Goal: Navigation & Orientation: Understand site structure

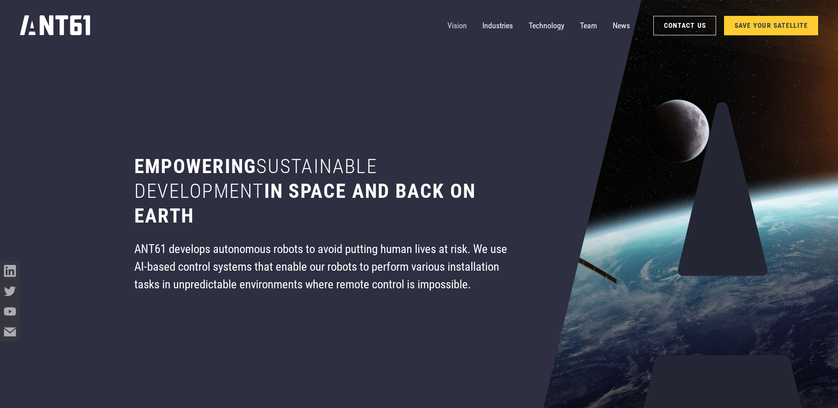
click at [453, 23] on link "Vision" at bounding box center [457, 26] width 19 height 20
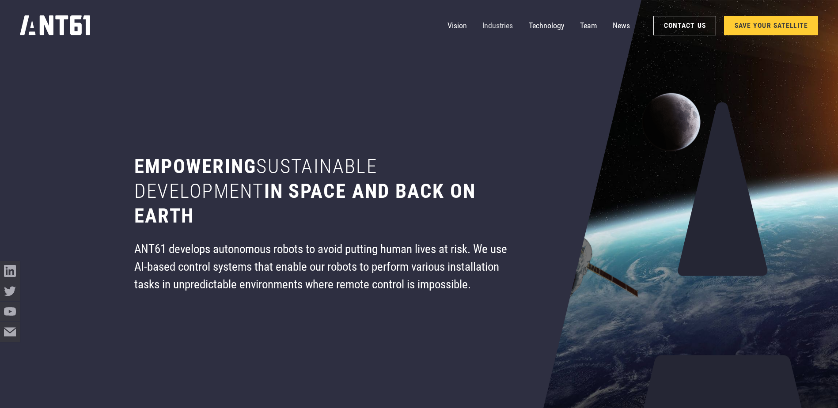
click at [494, 26] on link "Industries" at bounding box center [498, 26] width 30 height 20
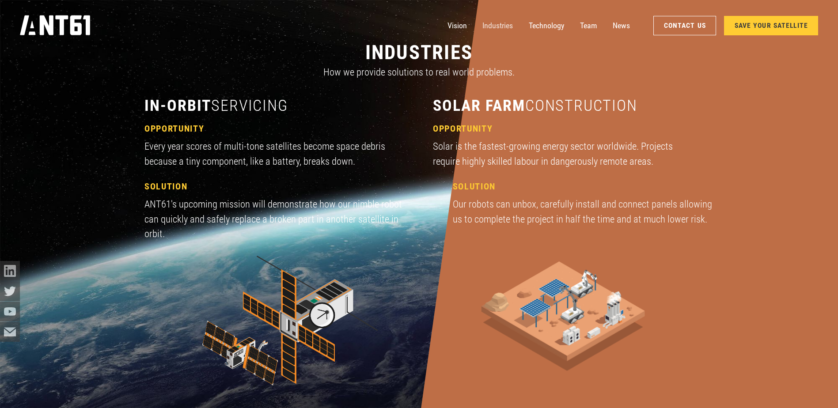
scroll to position [1222, 0]
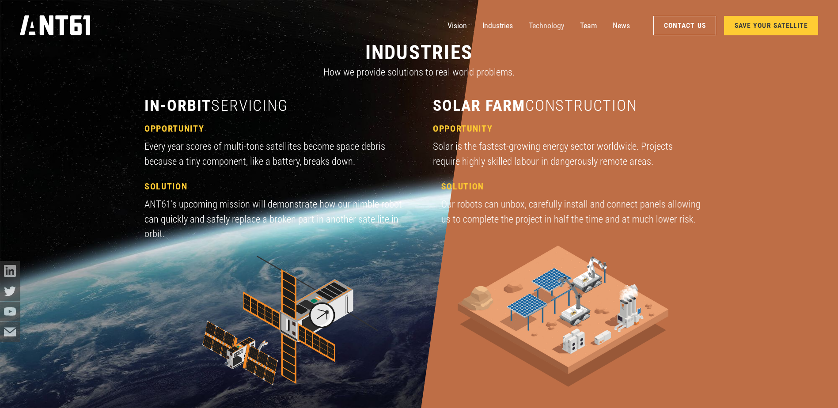
click at [541, 28] on link "Technology" at bounding box center [546, 26] width 35 height 20
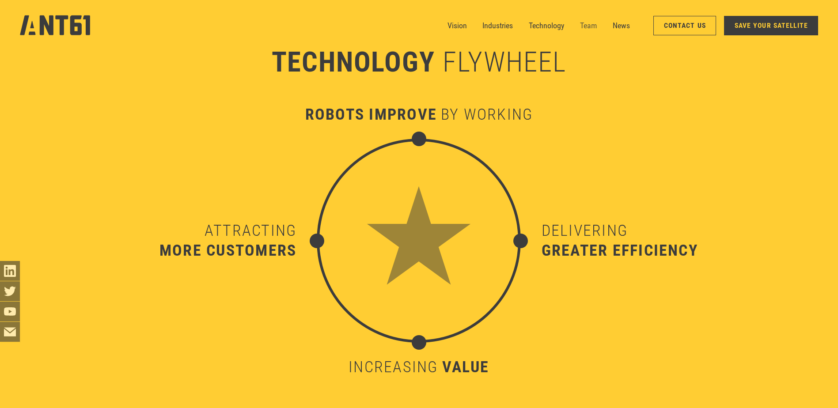
click at [586, 27] on link "Team" at bounding box center [588, 26] width 17 height 20
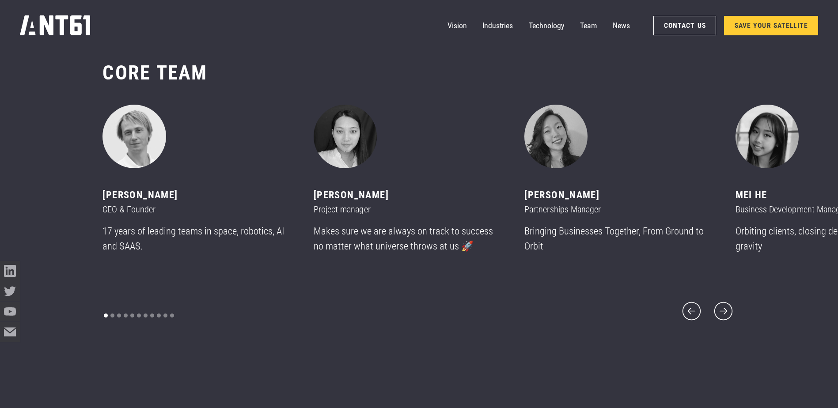
scroll to position [4936, 0]
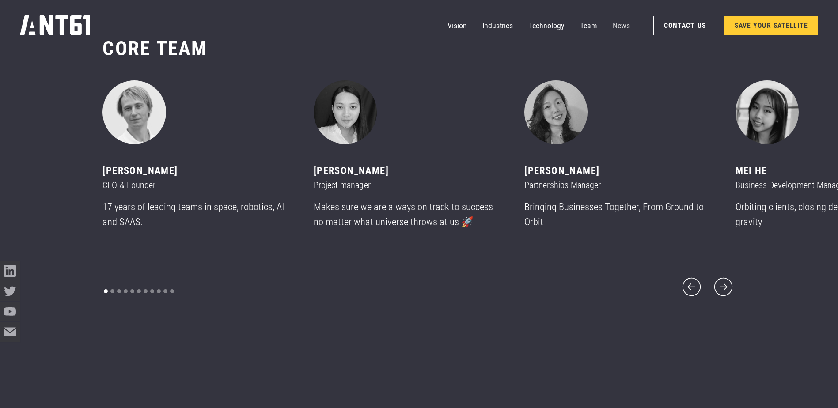
click at [618, 24] on link "News" at bounding box center [621, 26] width 17 height 20
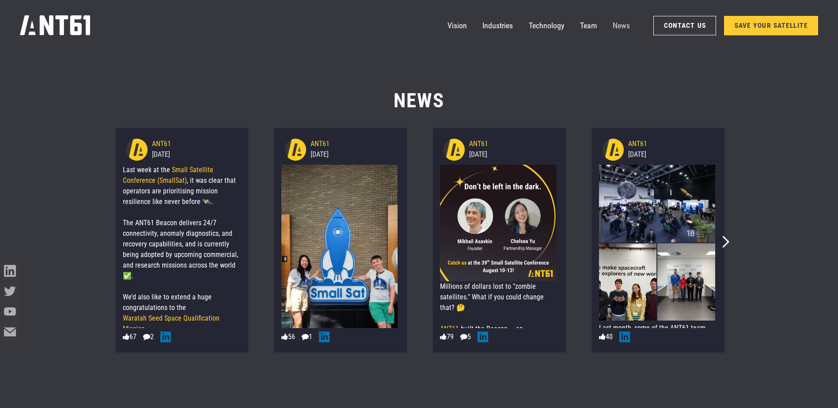
scroll to position [5256, 0]
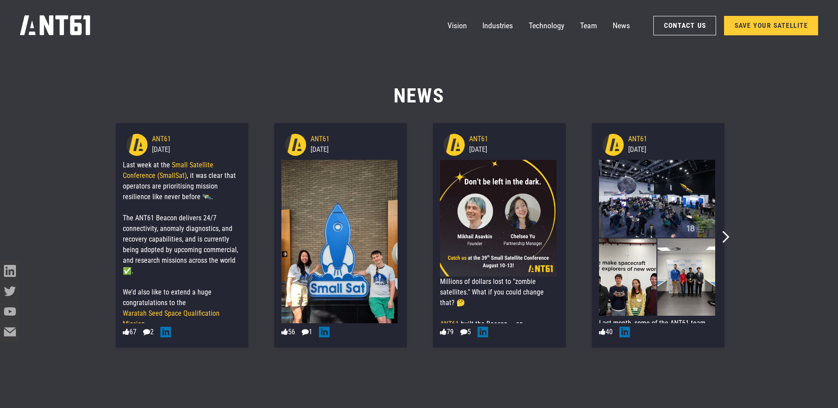
click at [61, 29] on icon "home" at bounding box center [55, 25] width 70 height 20
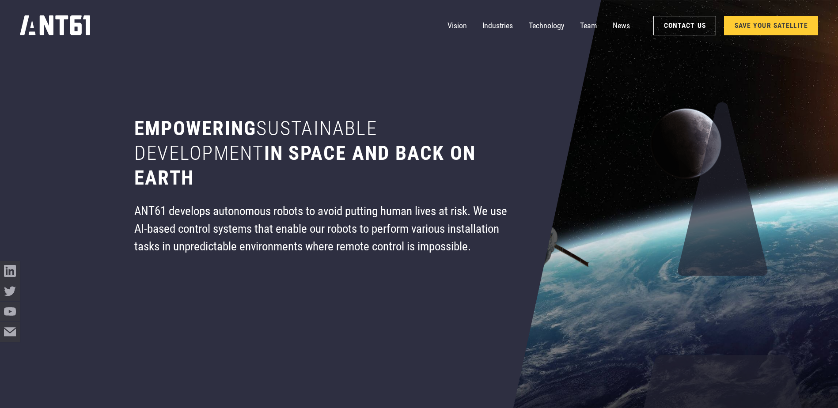
scroll to position [88, 0]
